Goal: Find specific page/section: Find specific page/section

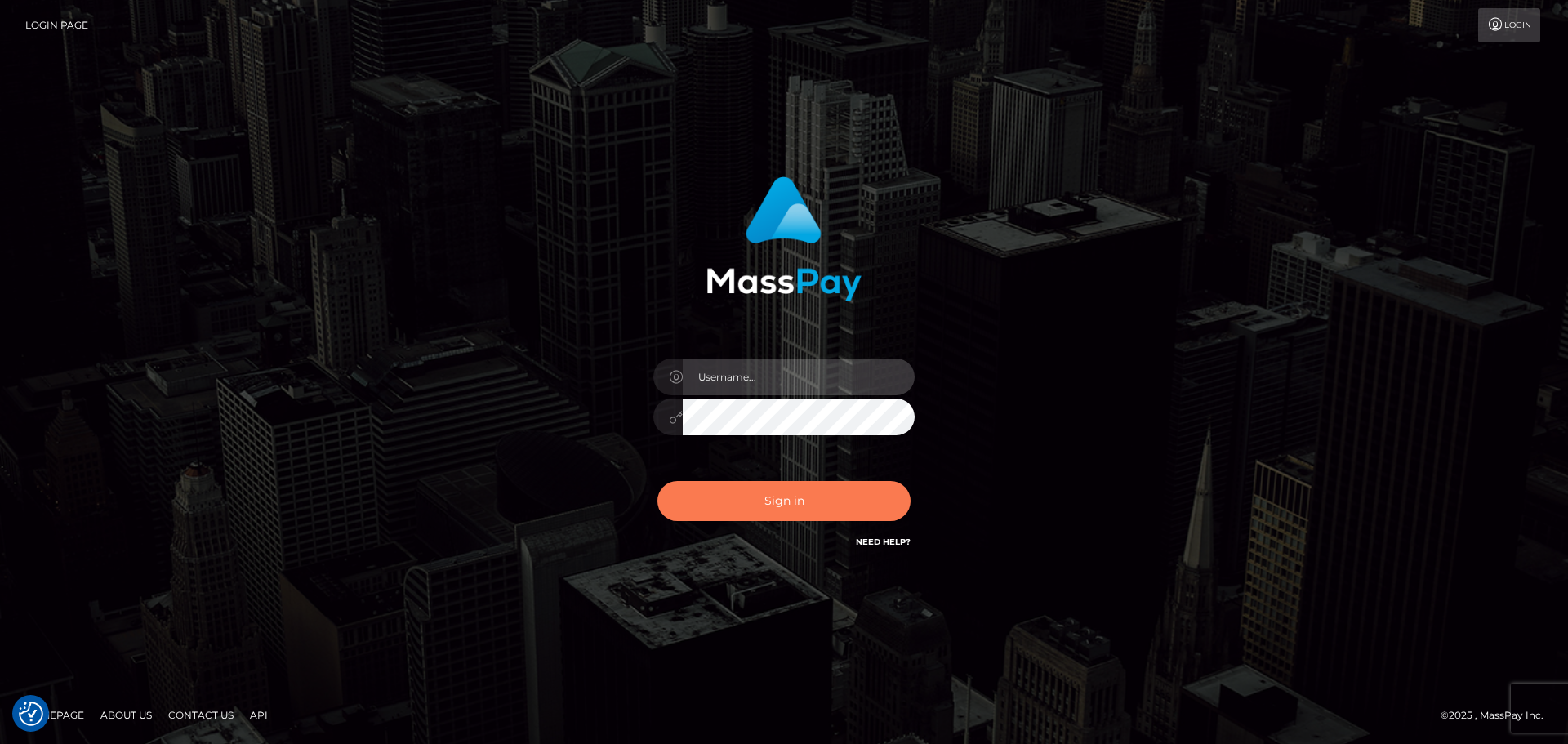
type input "Bedis"
click at [807, 505] on button "Sign in" at bounding box center [784, 501] width 254 height 40
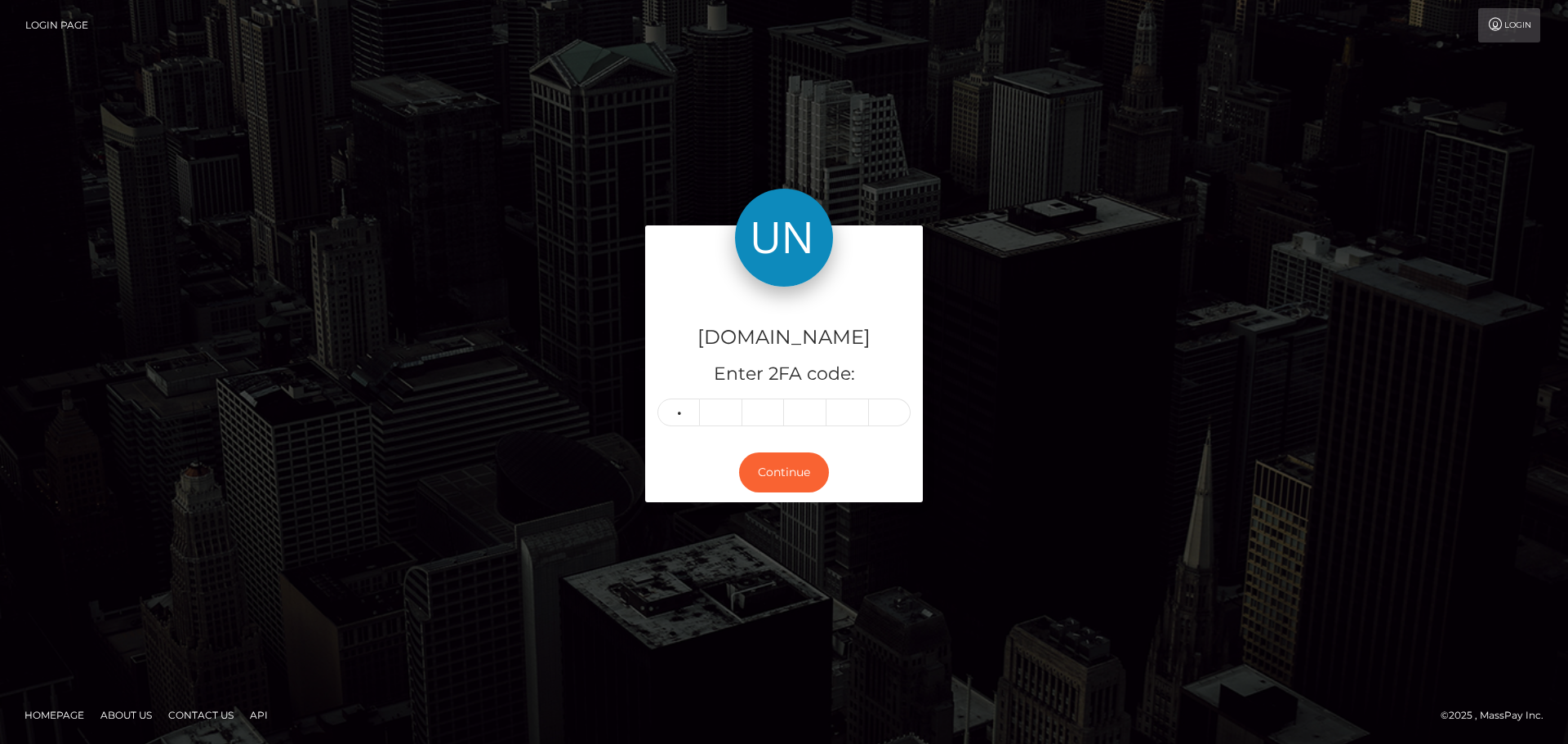
type input "0"
type input "2"
type input "4"
type input "1"
type input "7"
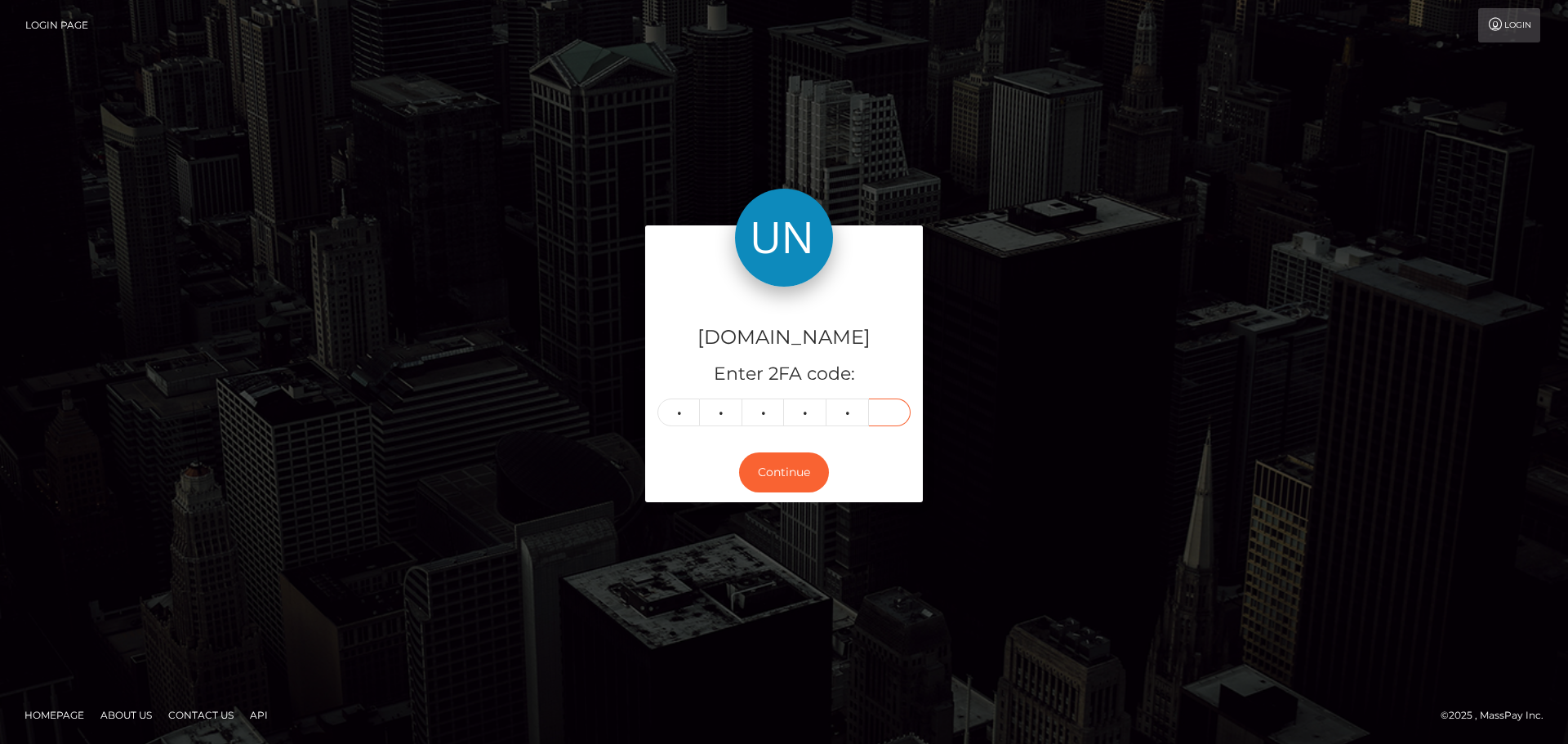
type input "9"
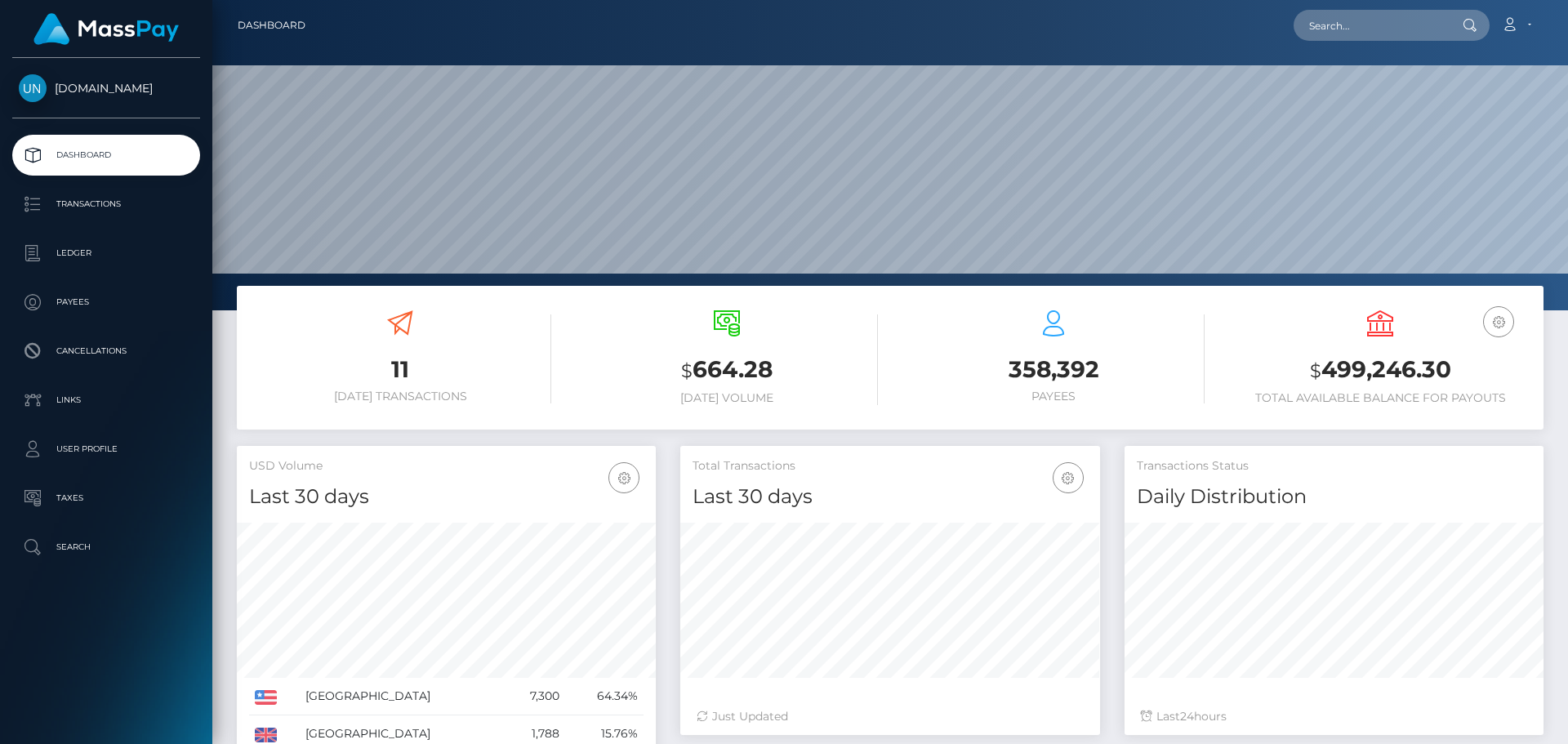
scroll to position [290, 419]
click at [1328, 32] on input "text" at bounding box center [1370, 25] width 154 height 31
paste input "5dfc6ee5-c8be-437b-82d6-964625de6498"
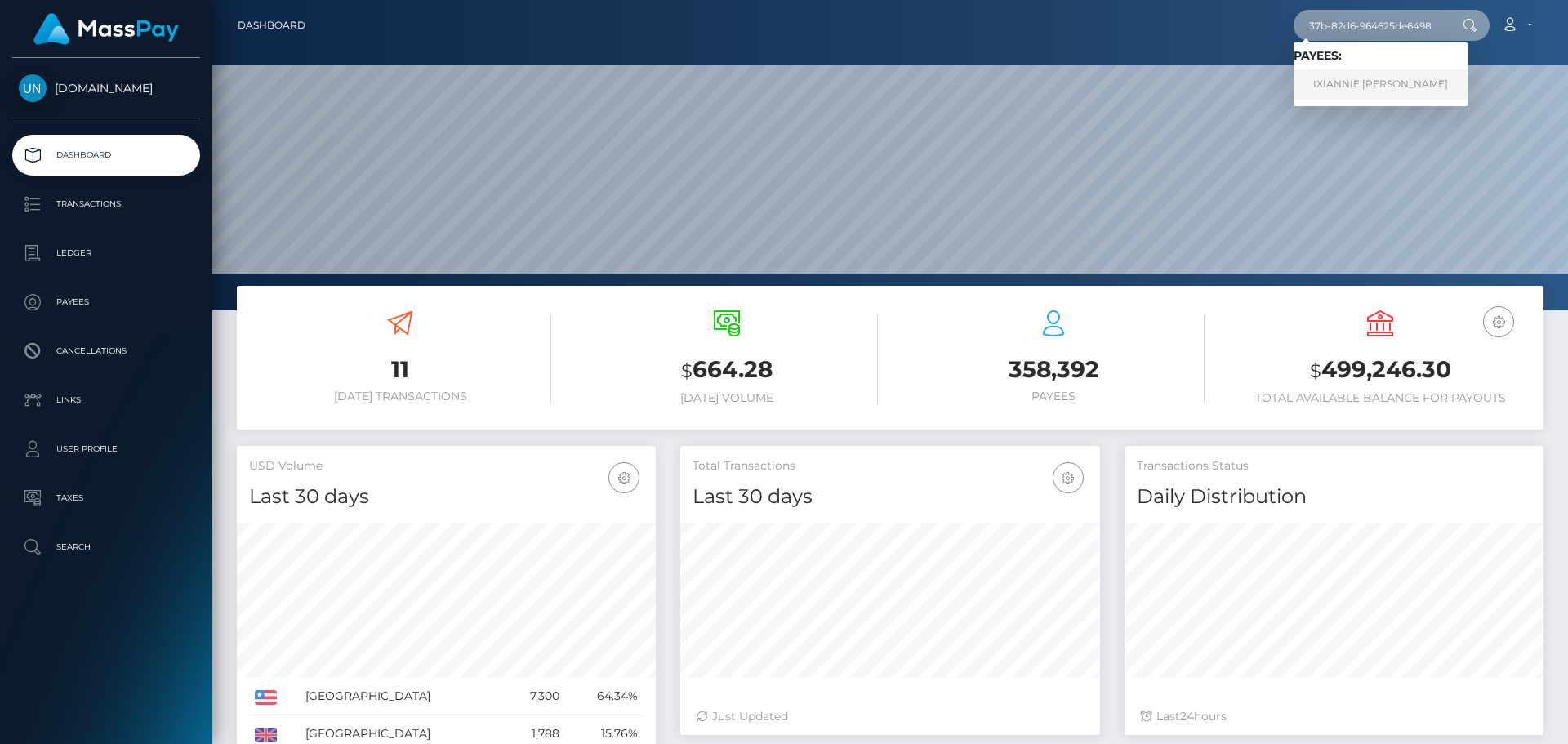
type input "5dfc6ee5-c8be-437b-82d6-964625de6498"
click at [1352, 74] on link "IXIANNIE SILVESTRINI RIVERA" at bounding box center [1380, 85] width 174 height 30
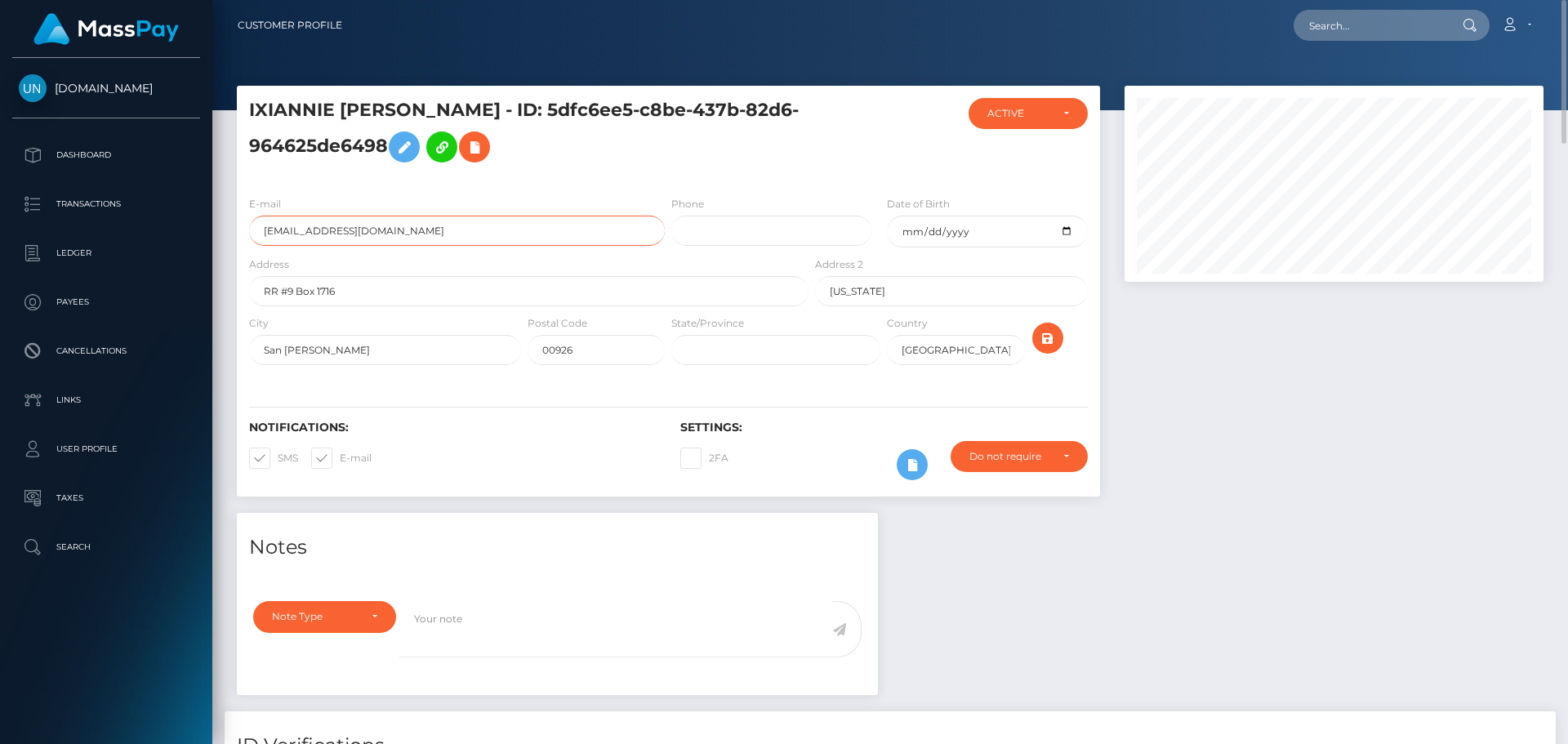
click at [492, 230] on input "ixiannie14@gmail.com" at bounding box center [456, 231] width 415 height 30
